Goal: Find specific page/section: Find specific page/section

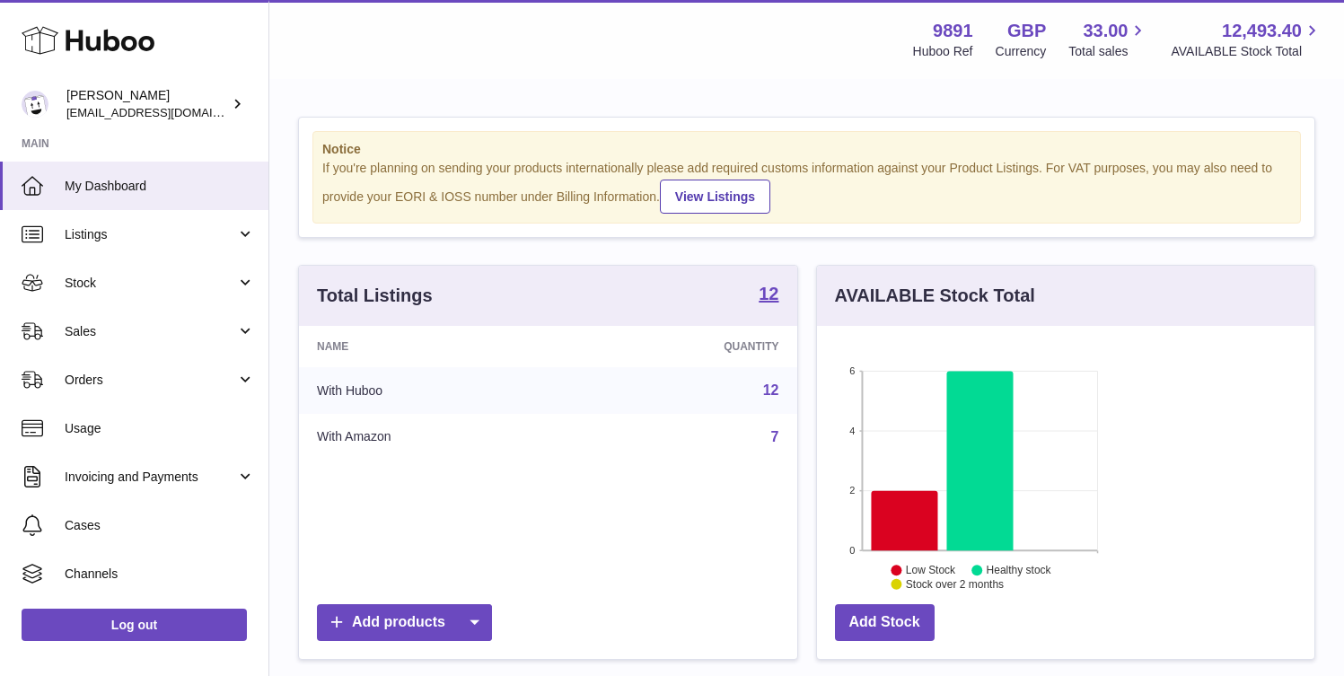
scroll to position [280, 325]
click at [145, 334] on span "Sales" at bounding box center [150, 331] width 171 height 17
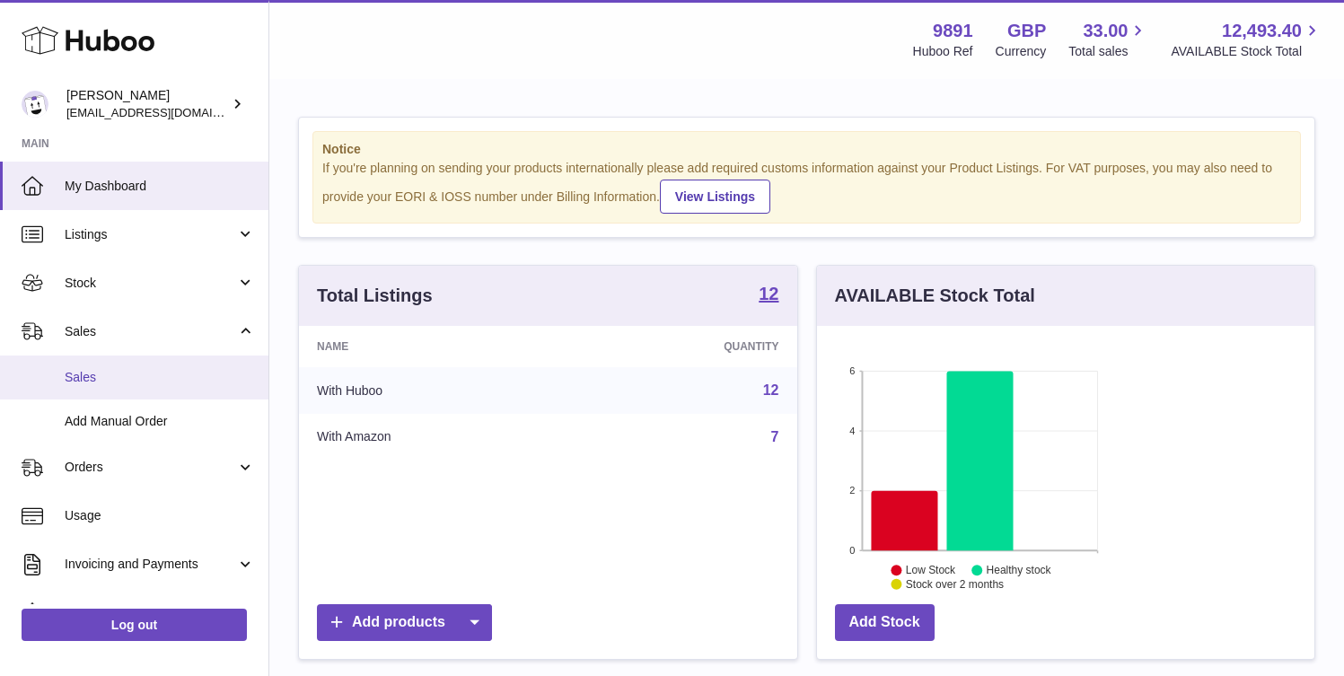
click at [135, 373] on span "Sales" at bounding box center [160, 377] width 190 height 17
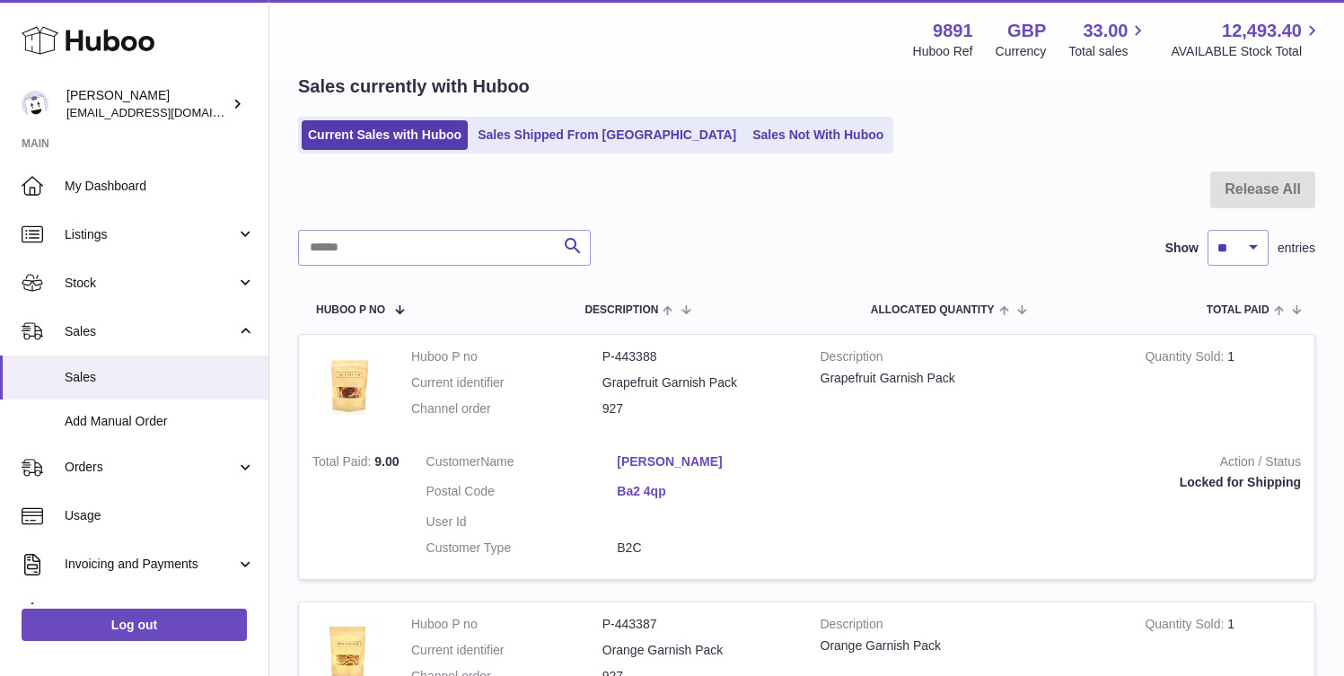
scroll to position [90, 0]
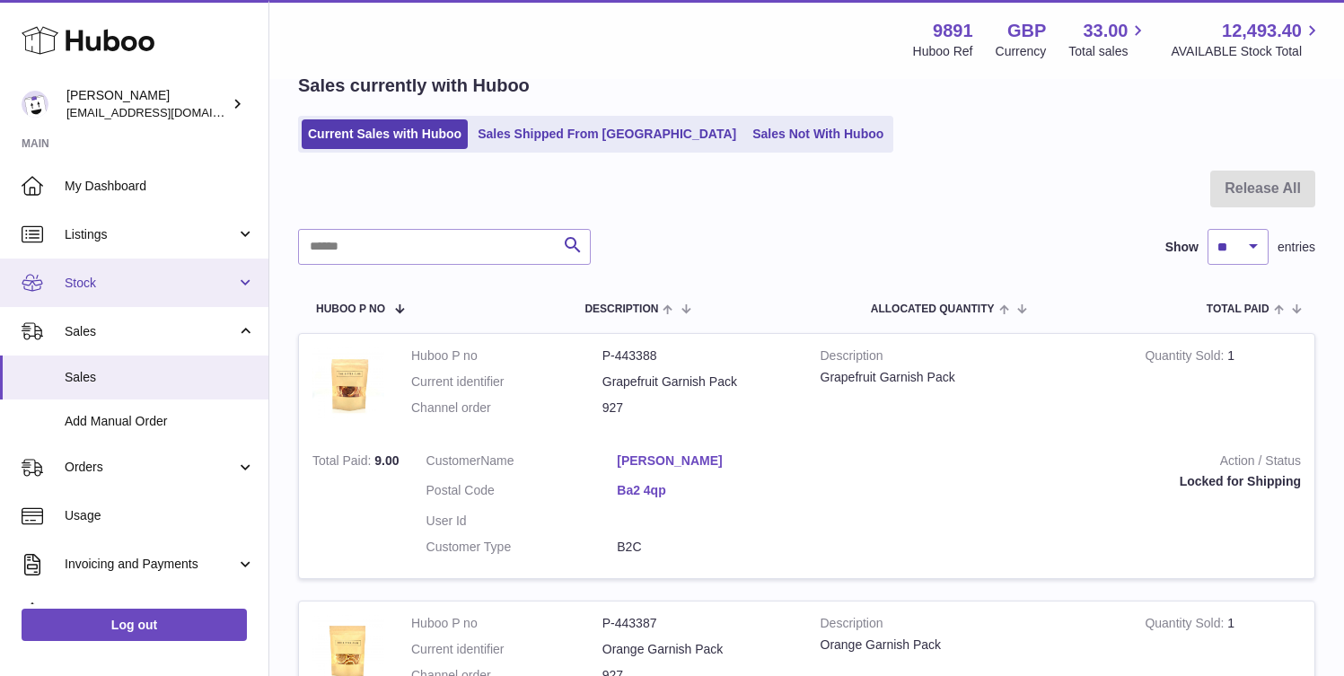
click at [148, 281] on span "Stock" at bounding box center [150, 283] width 171 height 17
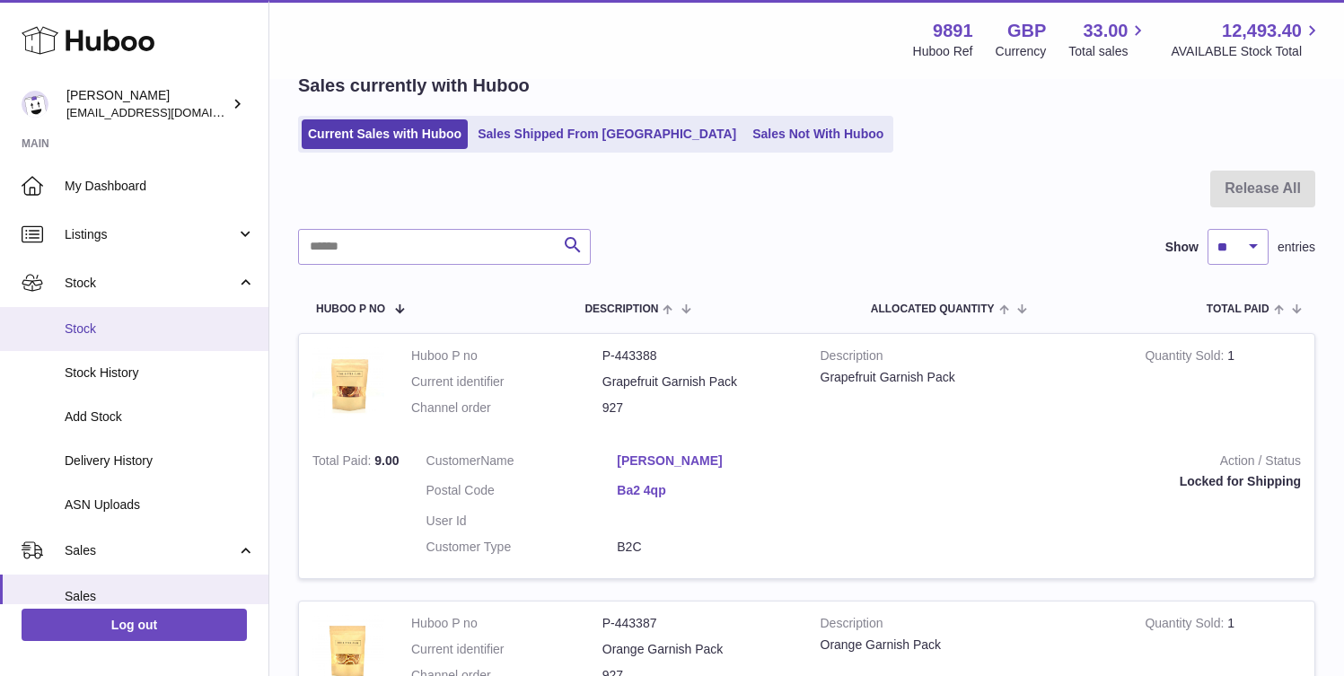
click at [132, 331] on span "Stock" at bounding box center [160, 329] width 190 height 17
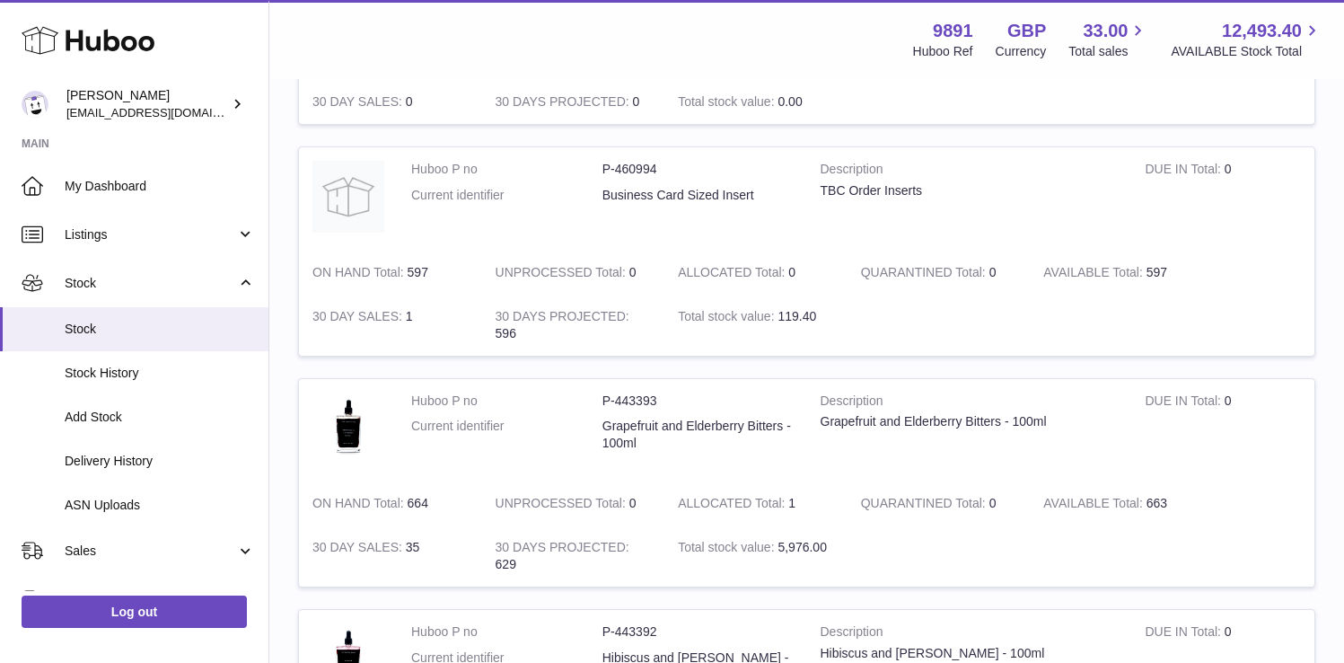
scroll to position [1006, 0]
